Goal: Task Accomplishment & Management: Complete application form

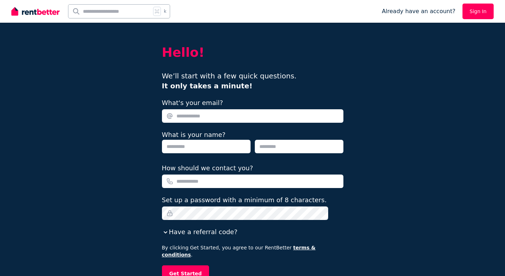
click at [475, 14] on link "Sign In" at bounding box center [477, 12] width 31 height 16
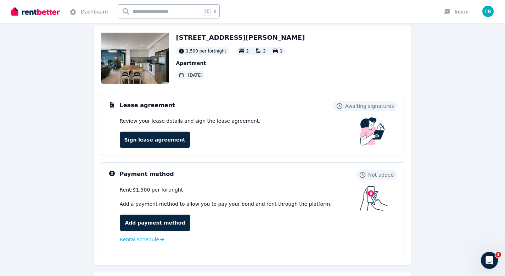
scroll to position [42, 0]
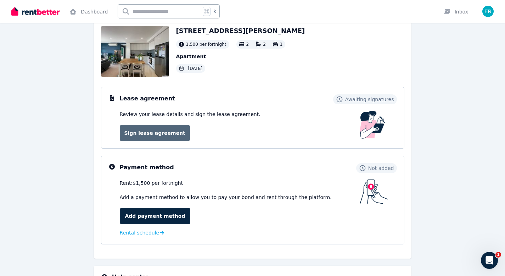
click at [162, 139] on link "Sign lease agreement" at bounding box center [155, 133] width 70 height 16
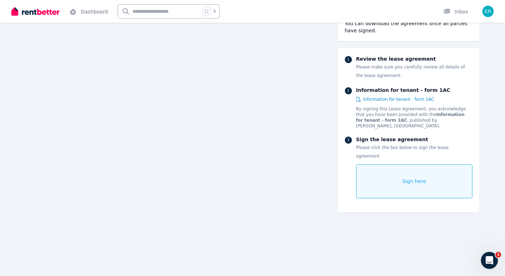
scroll to position [480, 0]
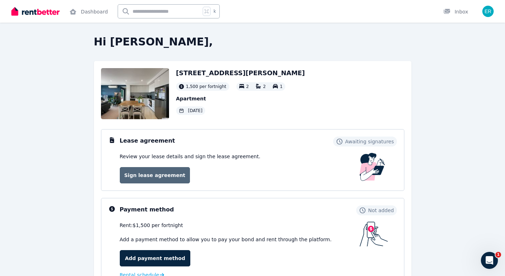
click at [155, 177] on link "Sign lease agreement" at bounding box center [155, 175] width 70 height 16
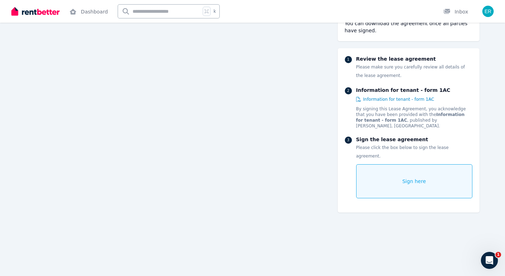
scroll to position [489, 0]
